Goal: Task Accomplishment & Management: Manage account settings

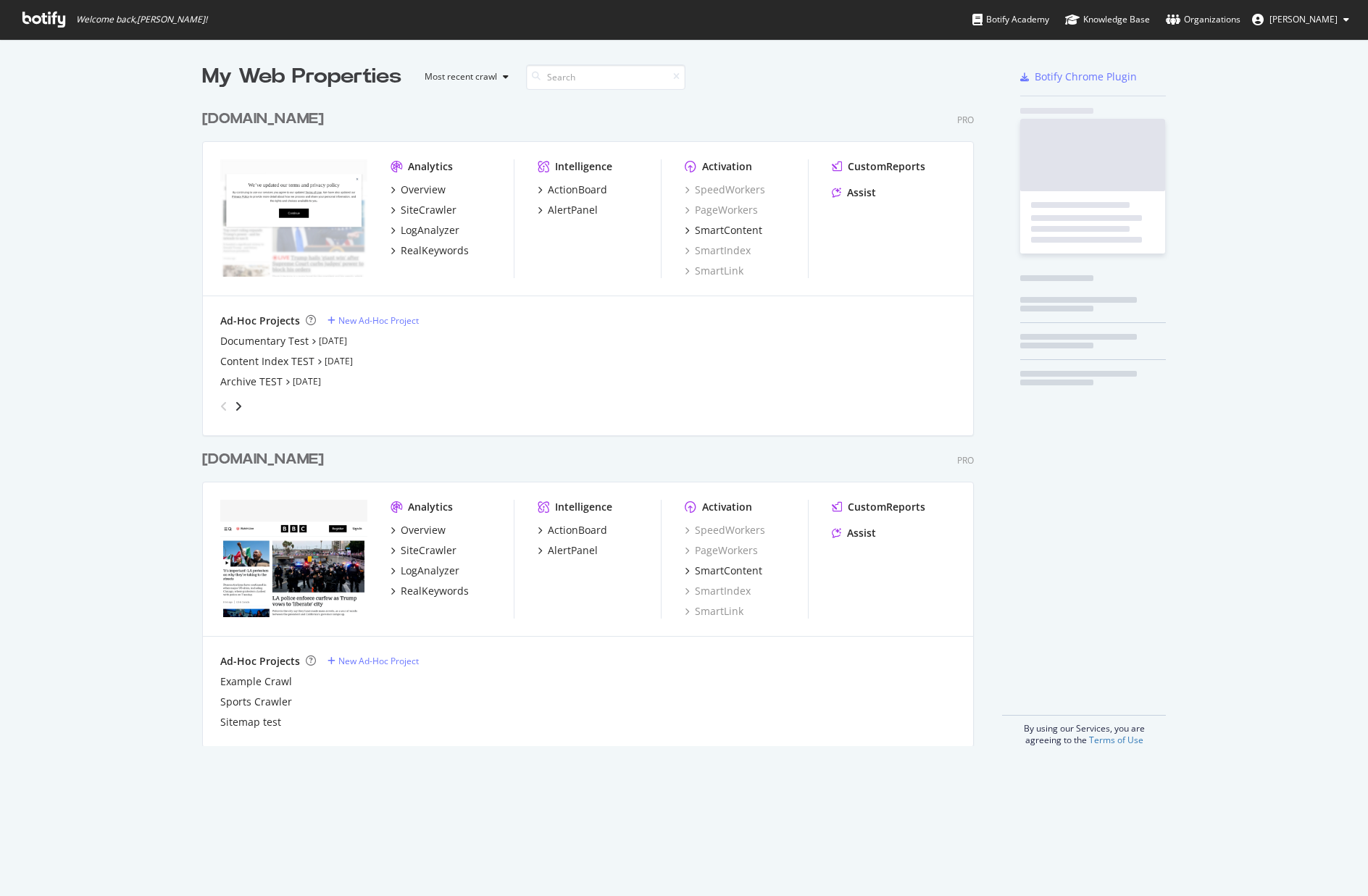
scroll to position [896, 1368]
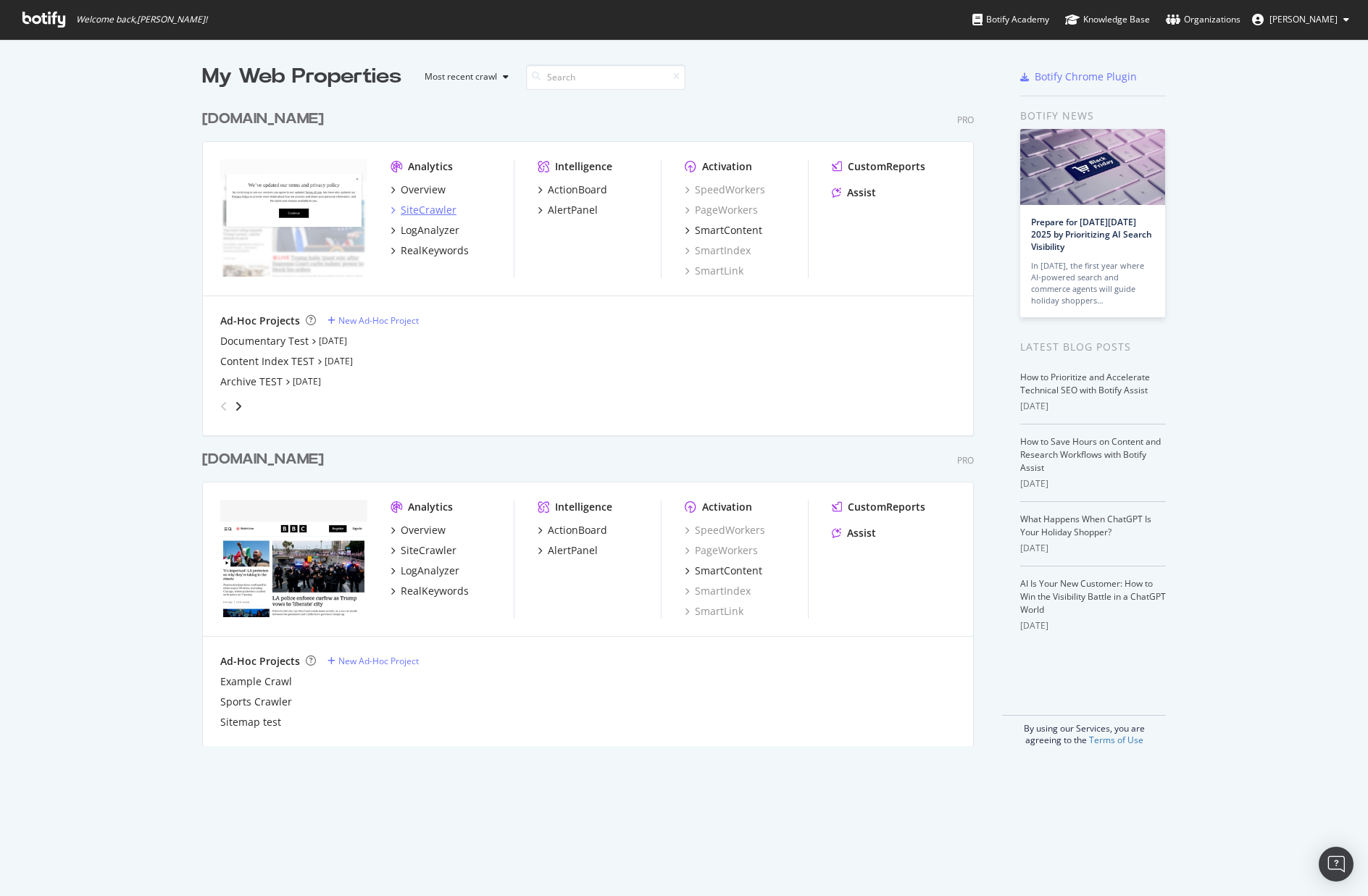
click at [434, 210] on div "SiteCrawler" at bounding box center [429, 211] width 56 height 15
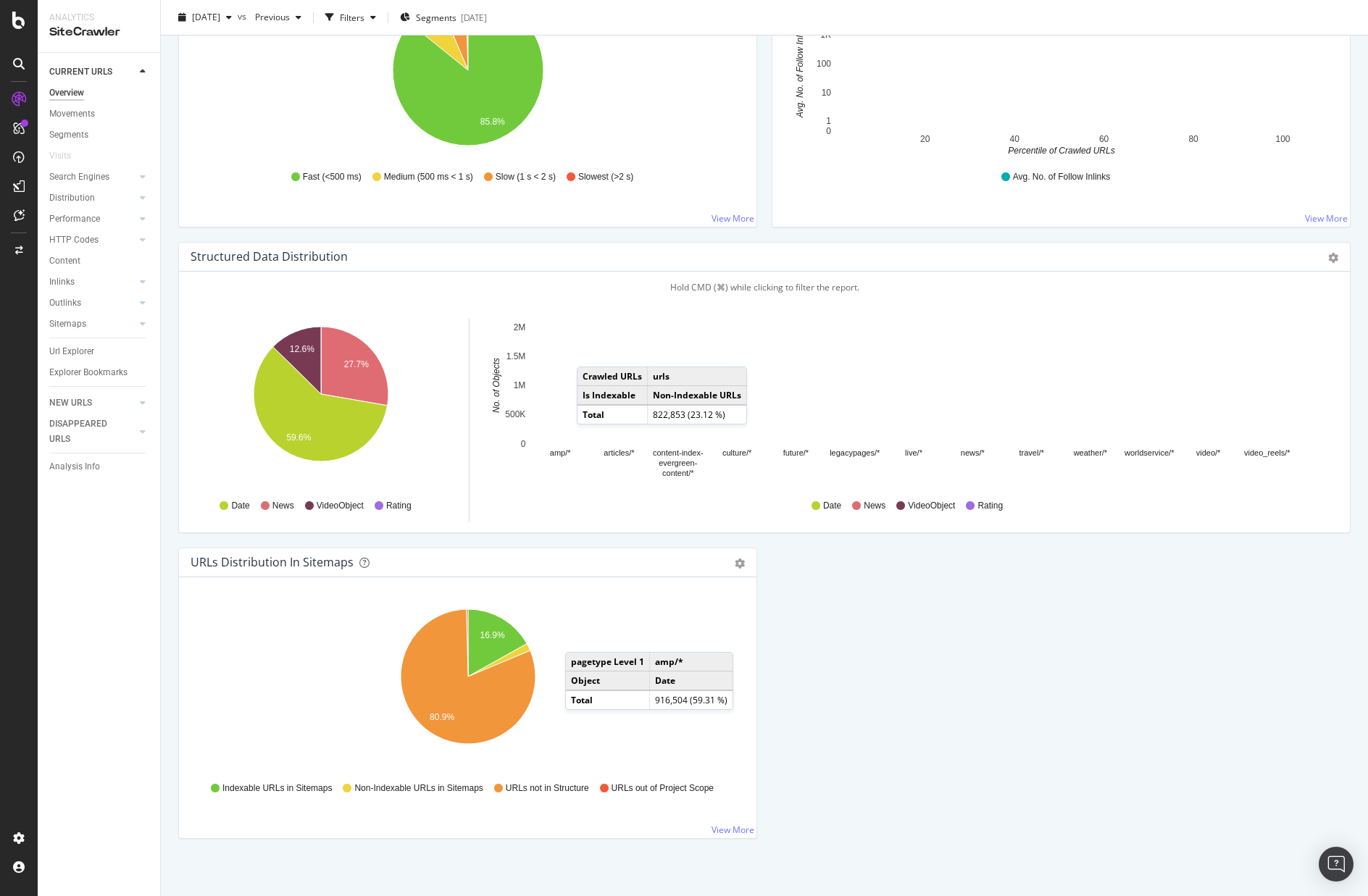
scroll to position [1205, 0]
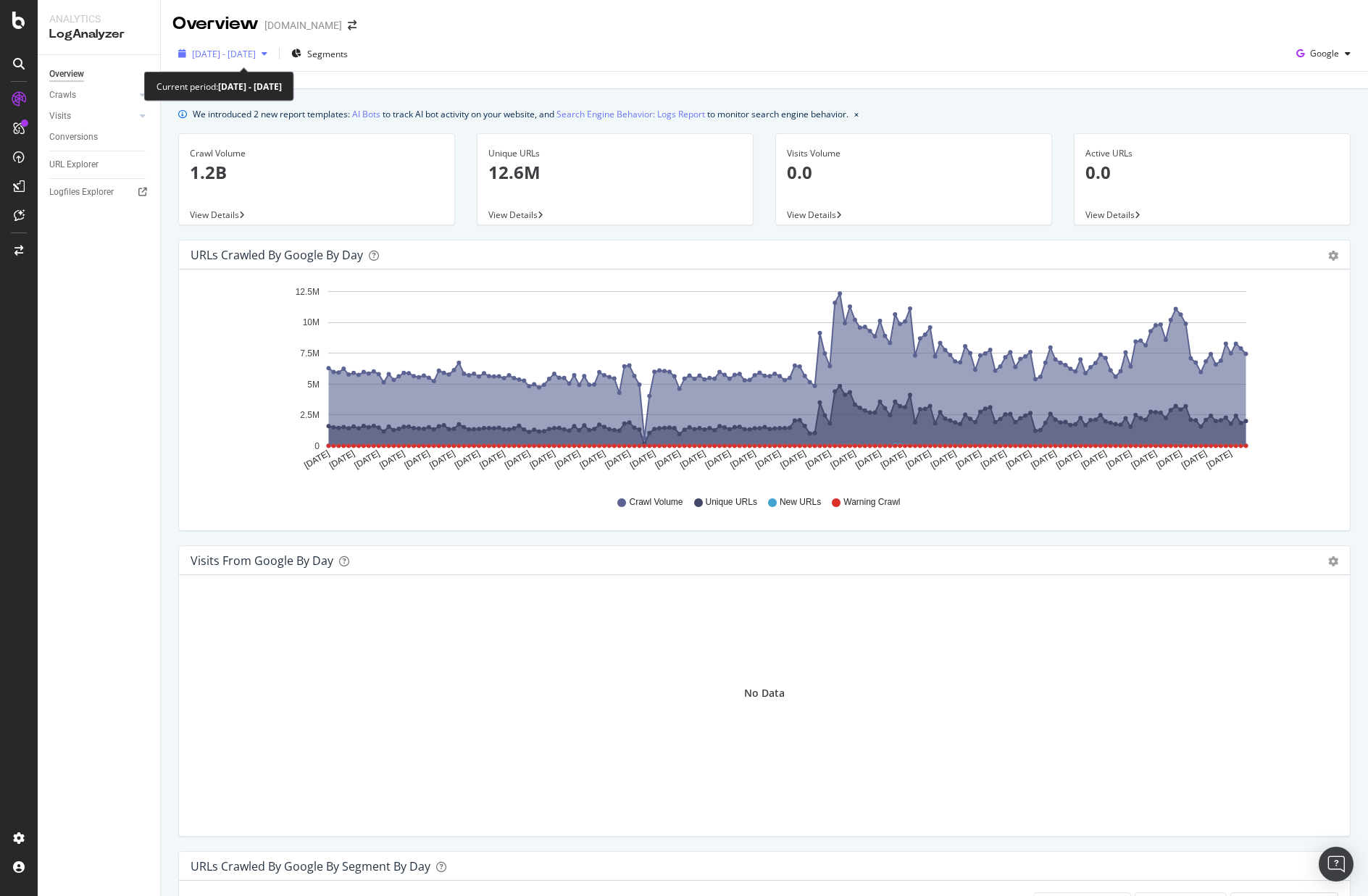
click at [241, 48] on span "2025 Mar. 18th - Sep. 17th" at bounding box center [223, 53] width 63 height 12
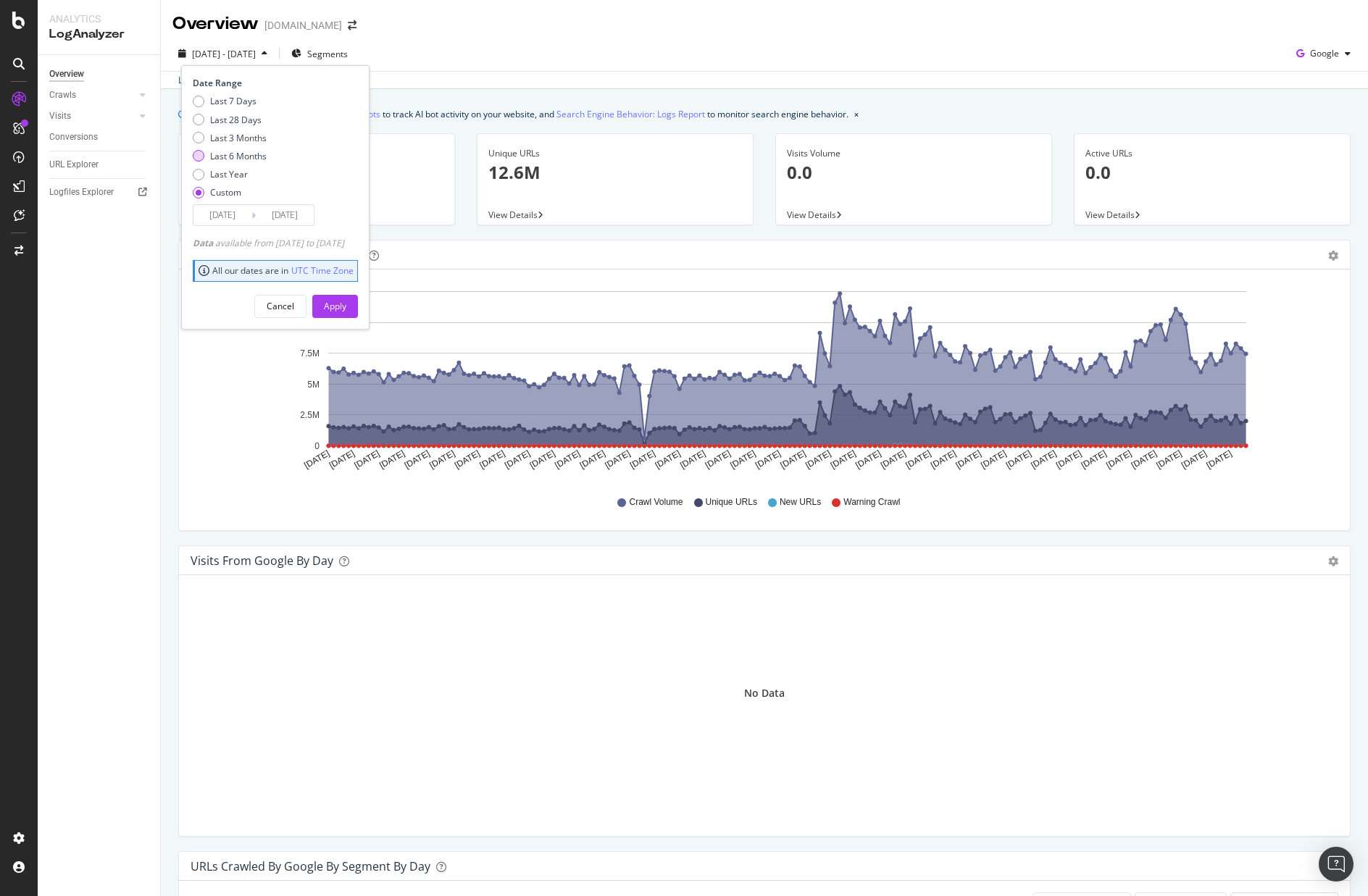
click at [237, 156] on div "Last 6 Months" at bounding box center [238, 156] width 57 height 12
type input "2025/03/30"
type input "2025/09/29"
click at [347, 308] on div "Apply" at bounding box center [335, 306] width 22 height 12
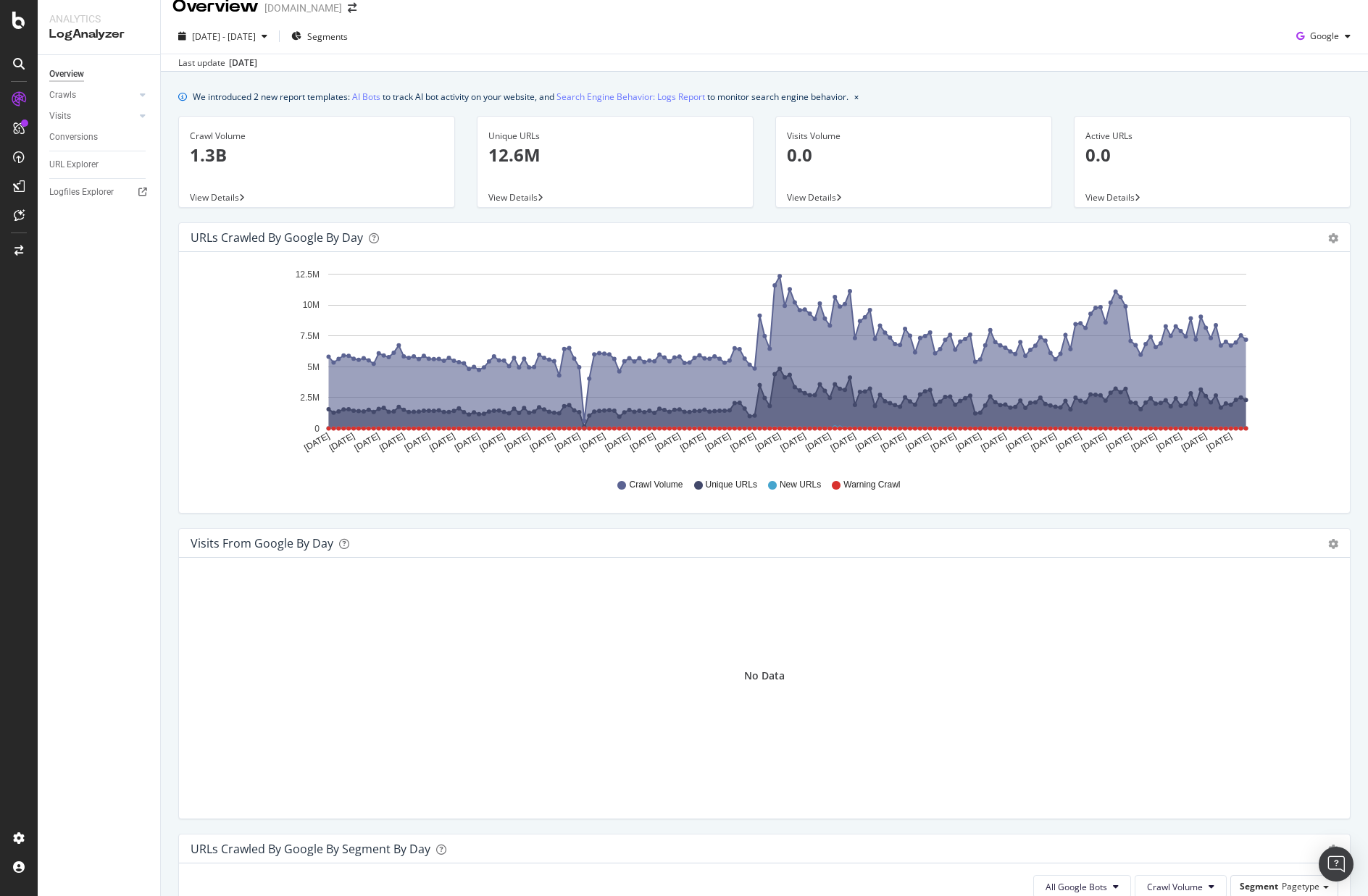
scroll to position [25, 0]
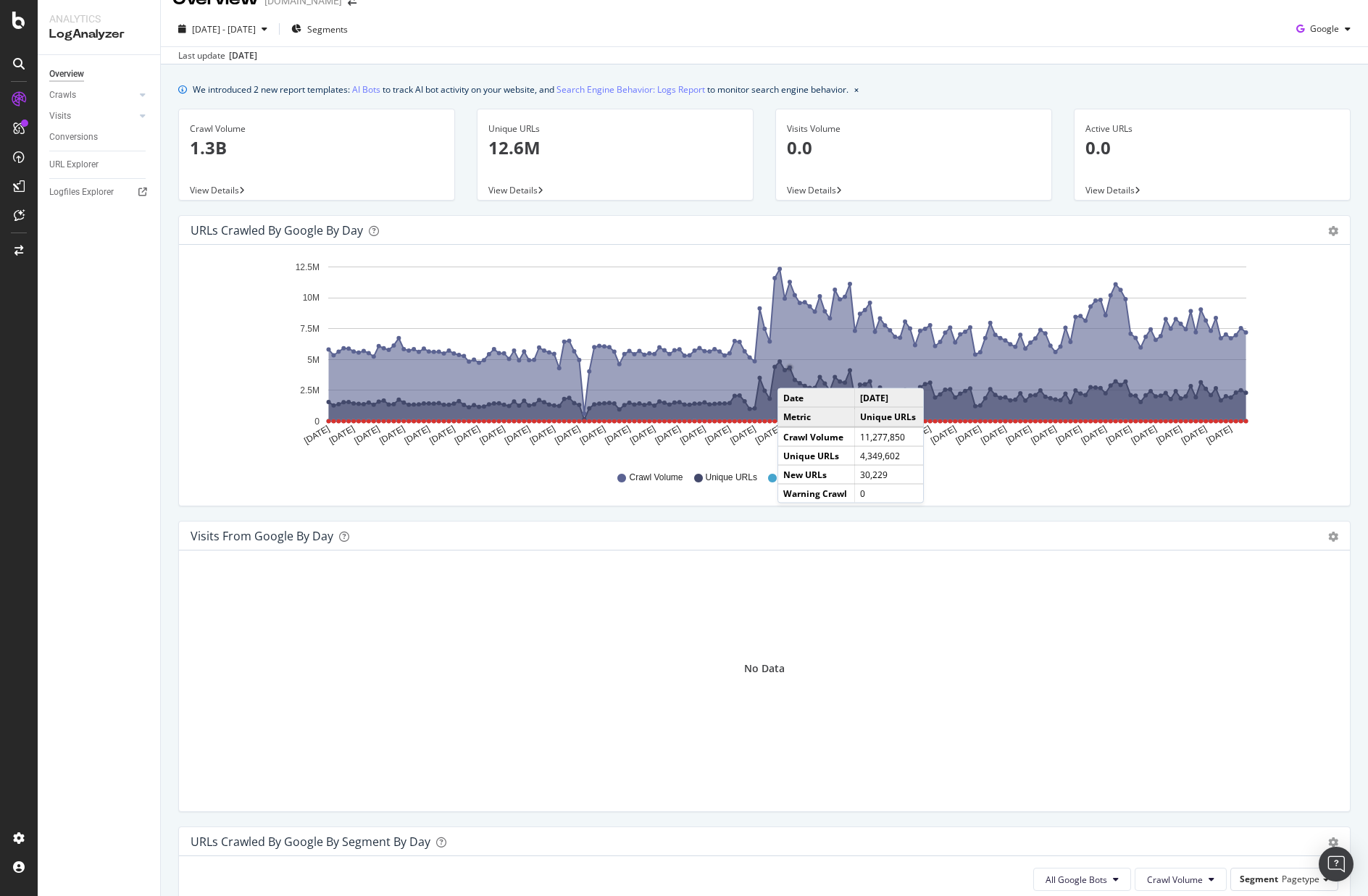
click at [792, 374] on icon "A chart." at bounding box center [788, 390] width 918 height 58
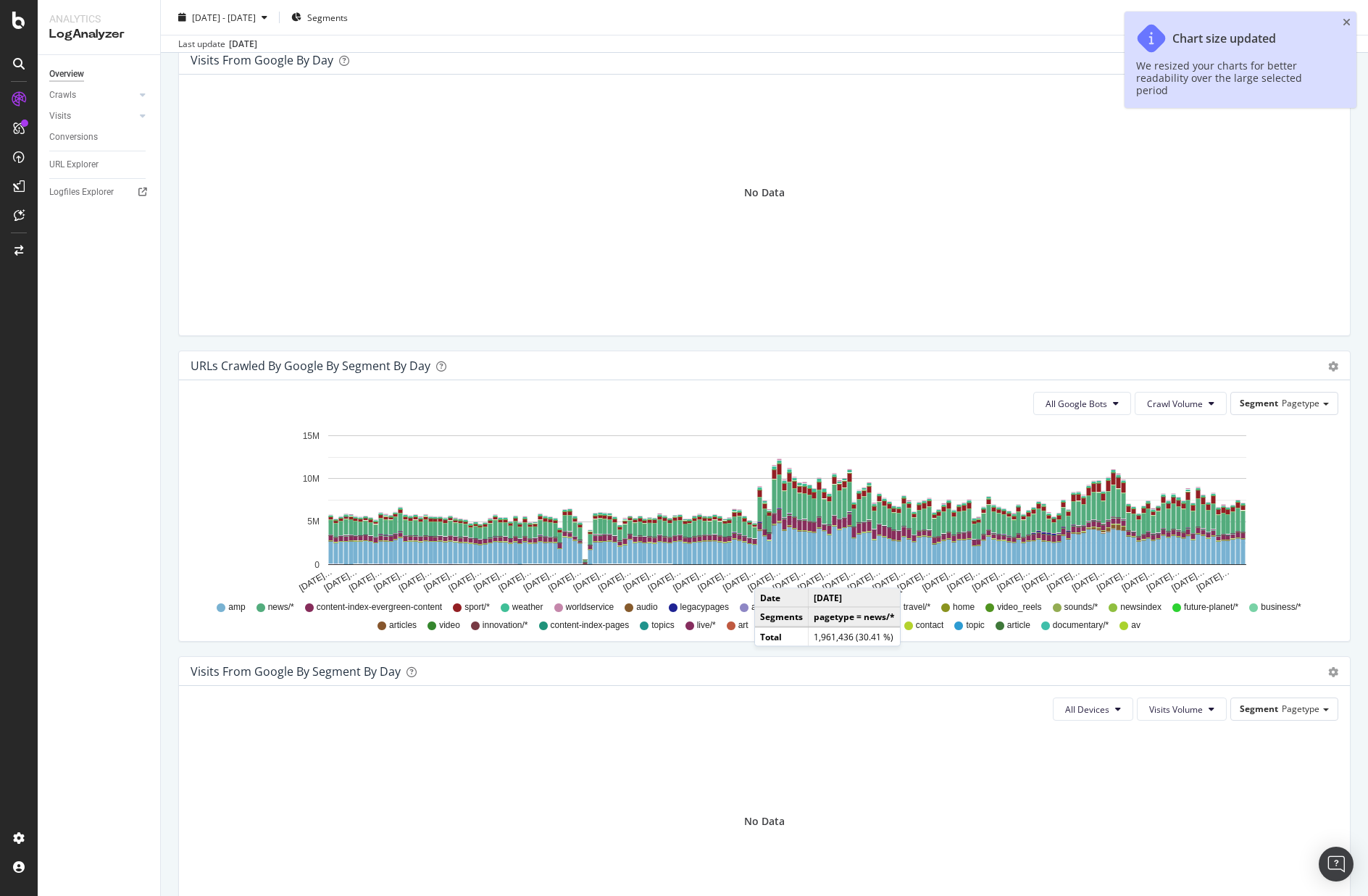
scroll to position [506, 0]
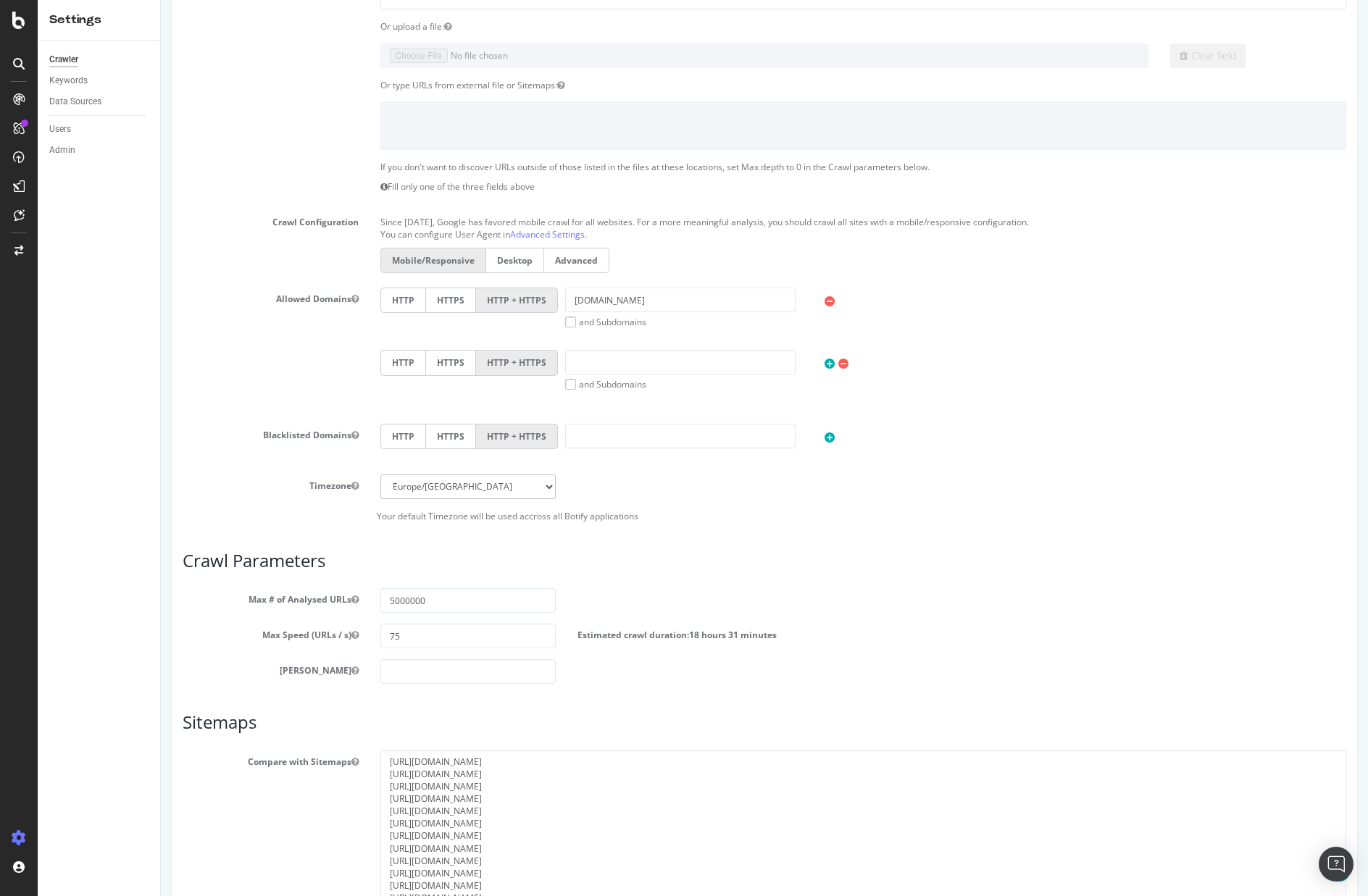
drag, startPoint x: 1342, startPoint y: 813, endPoint x: 1341, endPoint y: 931, distance: 118.0
click at [1341, 895] on html "www.bbc.com × × Main Advanced Settings Domain Validation HTML Extract Schedulin…" at bounding box center [764, 424] width 1207 height 1278
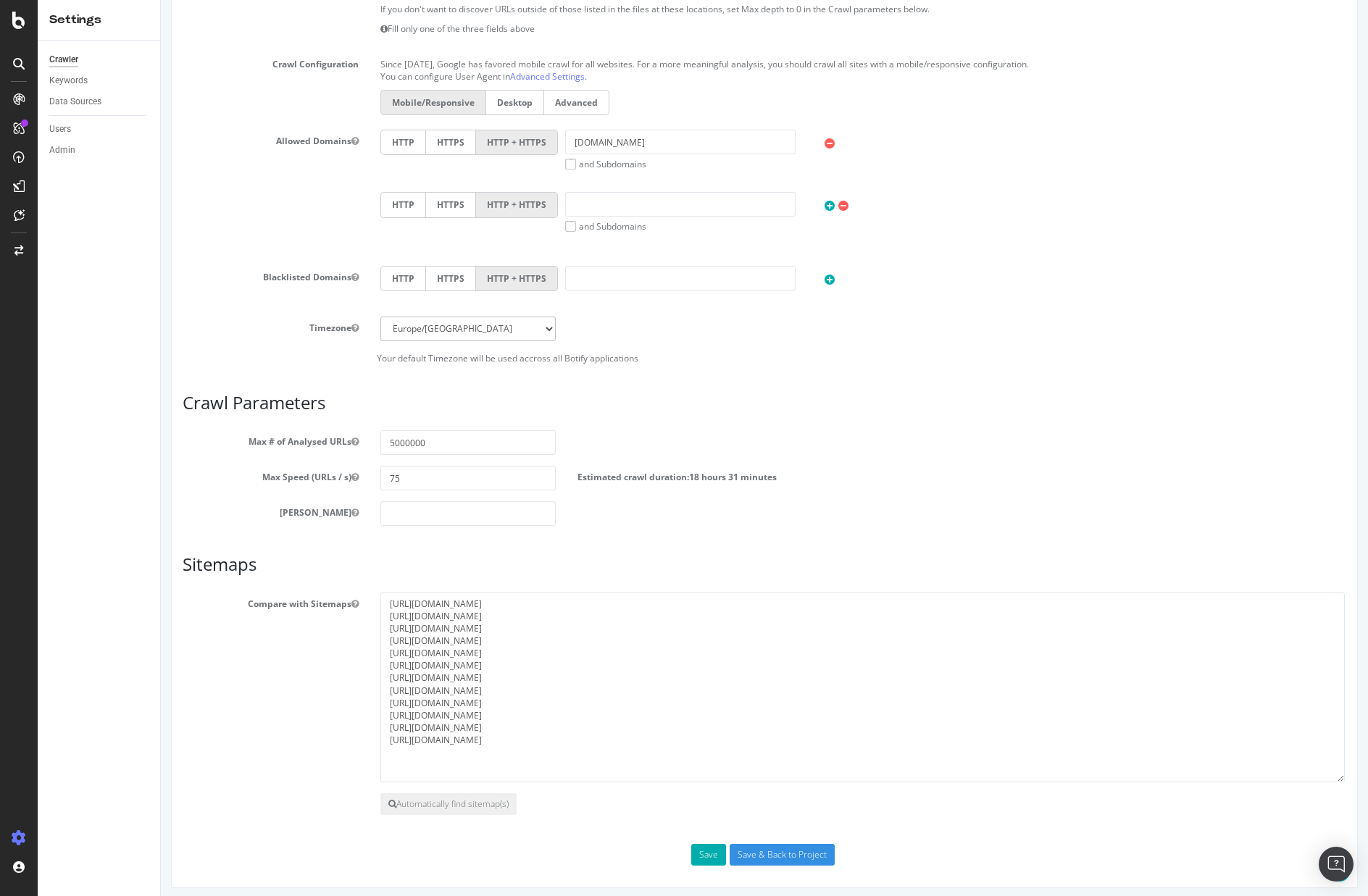
scroll to position [378, 0]
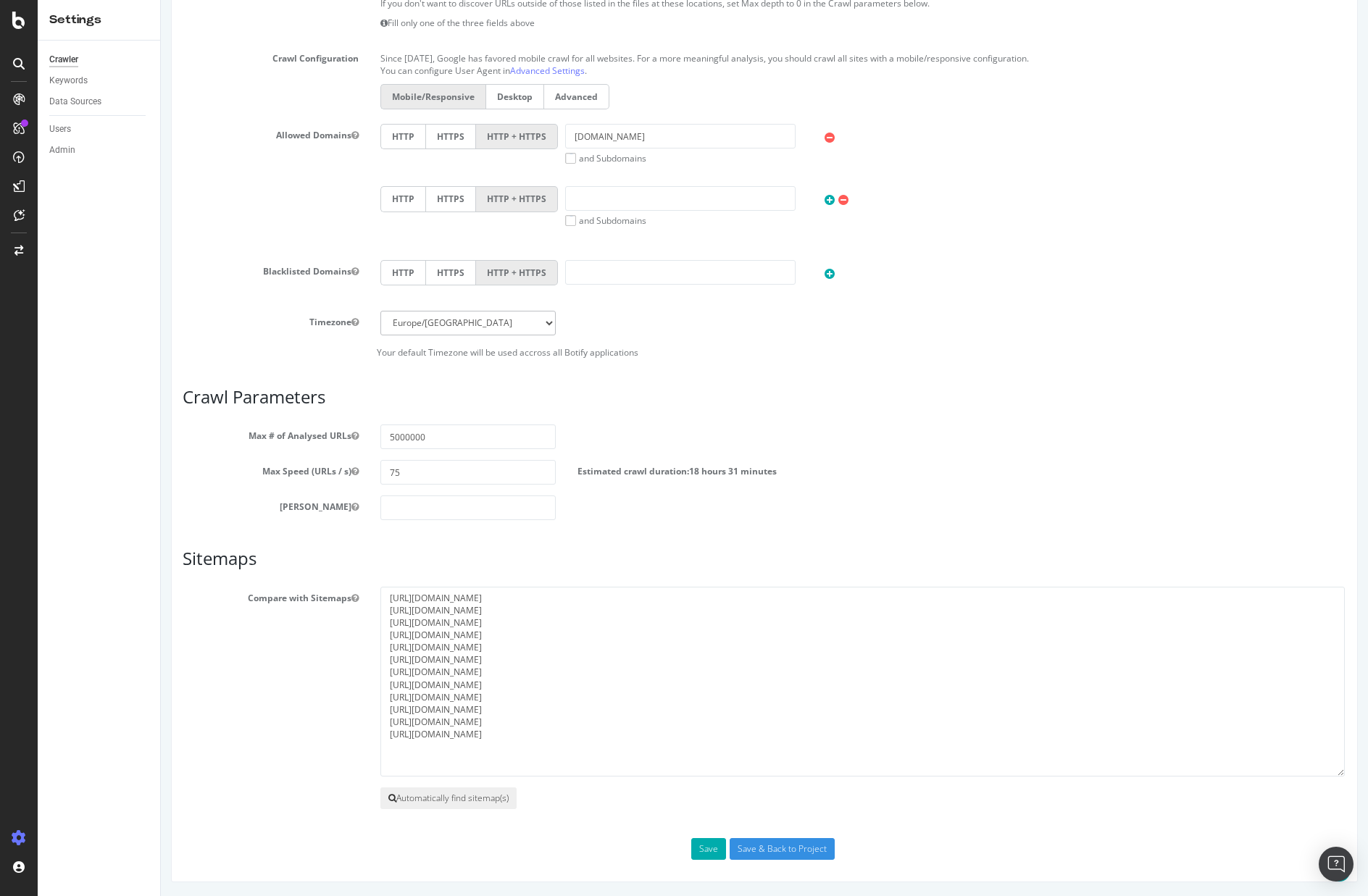
click at [500, 801] on button "Automatically find sitemap(s)" at bounding box center [449, 798] width 137 height 21
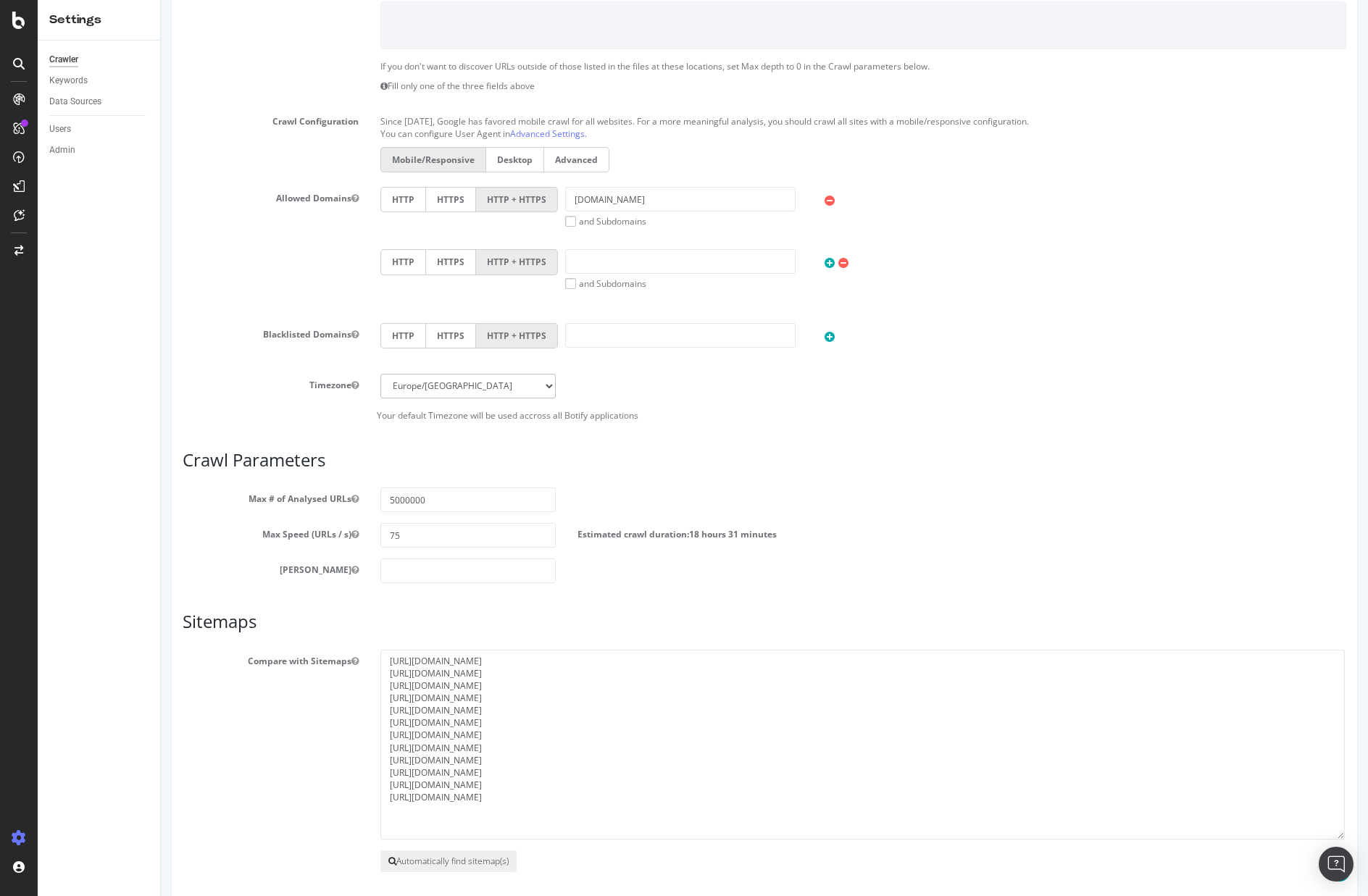
scroll to position [441, 0]
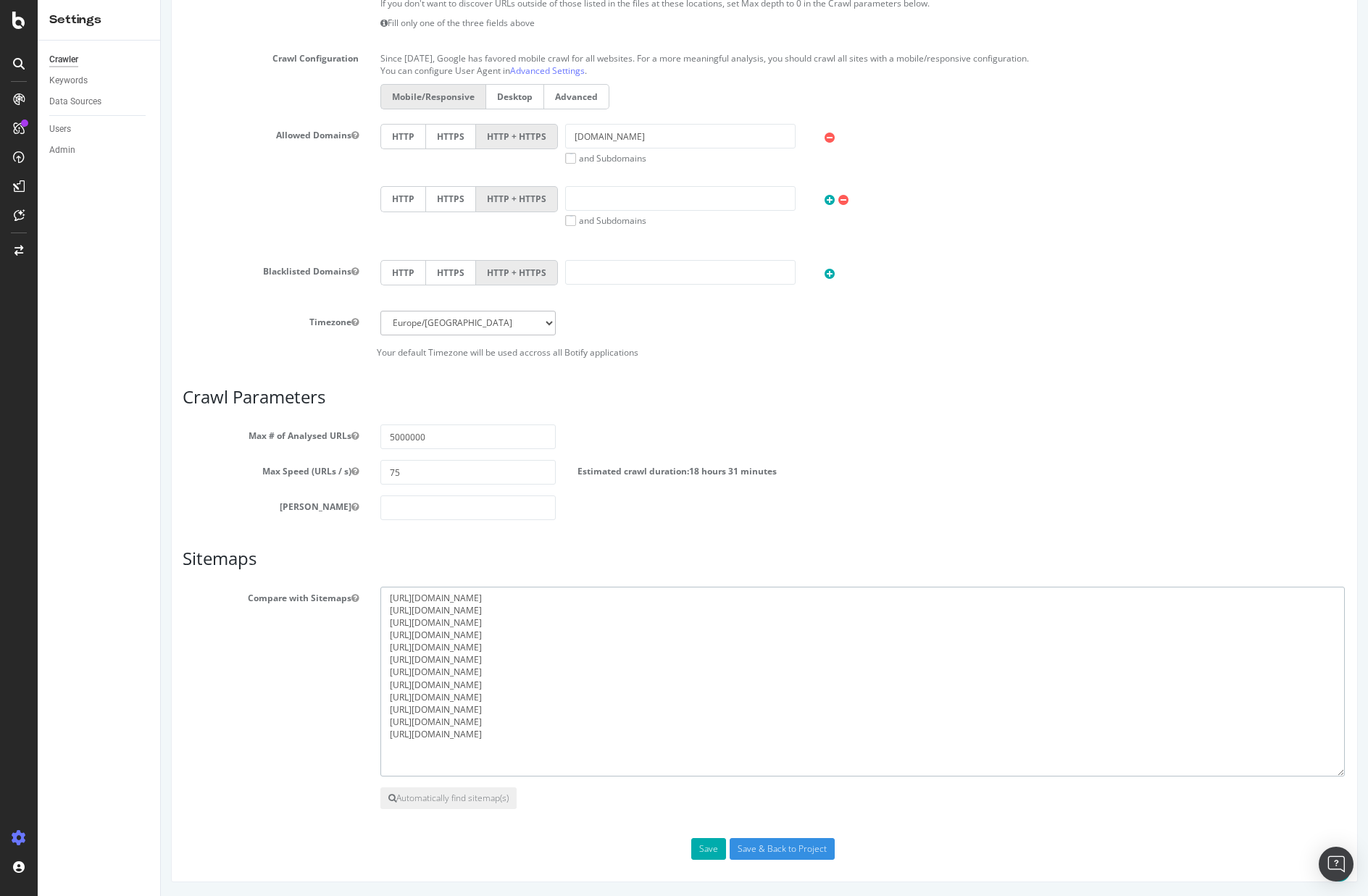
click at [510, 682] on textarea "https://www.bbc.com/sitemaps/https-sitemap-com-archive_video-1.xml https://www.…" at bounding box center [863, 681] width 965 height 190
click at [524, 634] on textarea "https://www.bbc.com/sitemaps/https-sitemap-com-archive_video-1.xml https://www.…" at bounding box center [863, 681] width 965 height 190
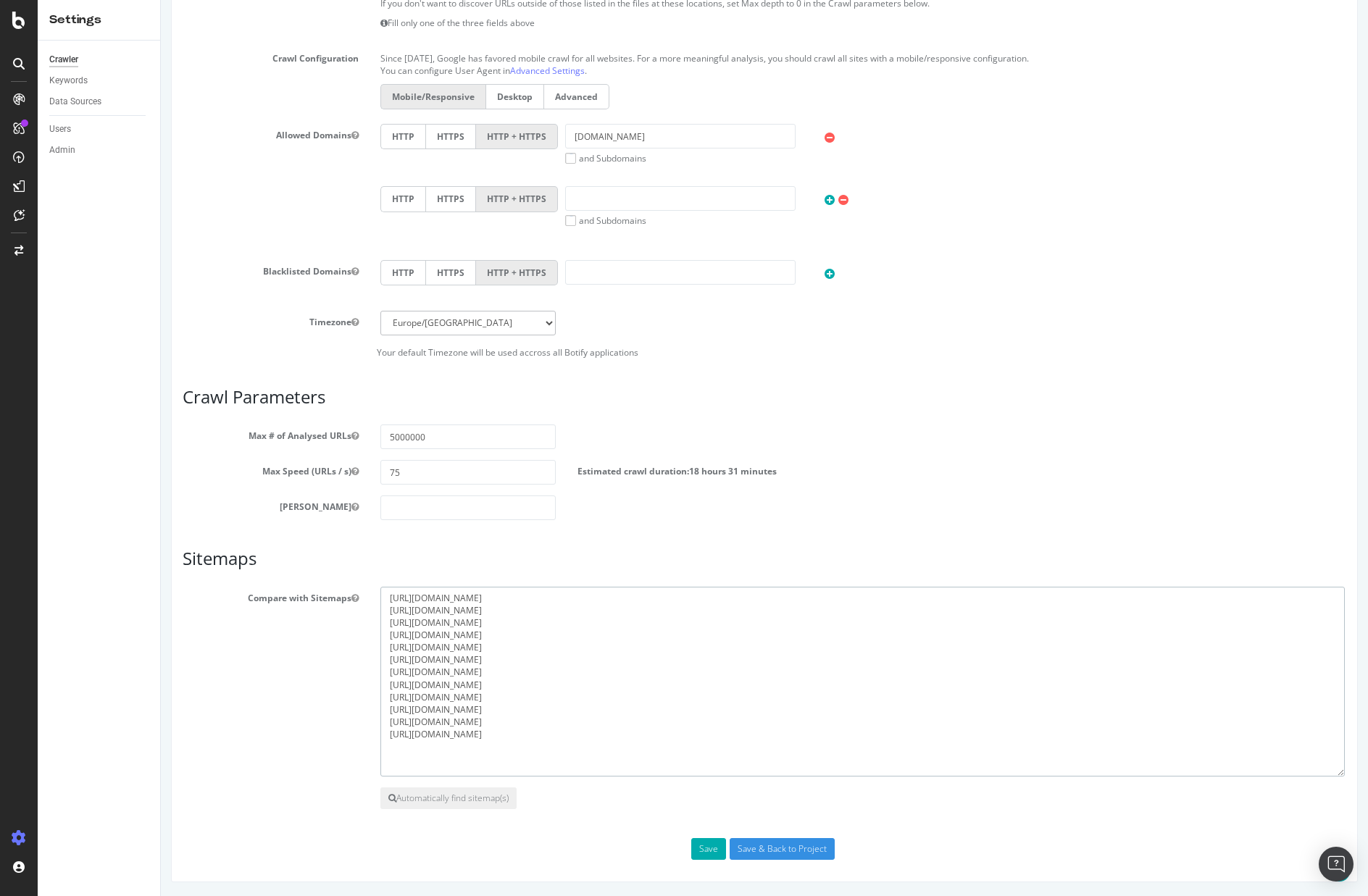
click at [524, 634] on textarea "https://www.bbc.com/sitemaps/https-sitemap-com-archive_video-1.xml https://www.…" at bounding box center [863, 681] width 965 height 190
click at [524, 647] on textarea "https://www.bbc.com/sitemaps/https-sitemap-com-archive_video-1.xml https://www.…" at bounding box center [863, 681] width 965 height 190
